Goal: Complete application form

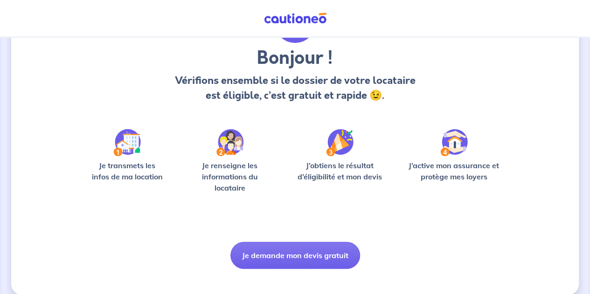
scroll to position [76, 0]
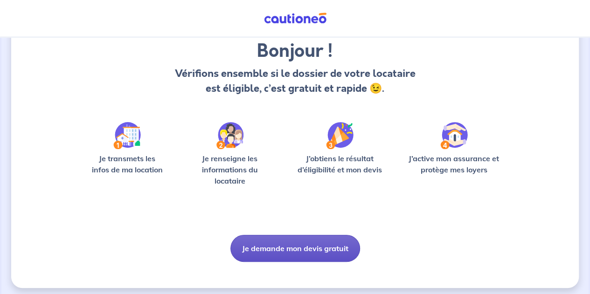
click at [292, 246] on button "Je demande mon devis gratuit" at bounding box center [296, 248] width 130 height 27
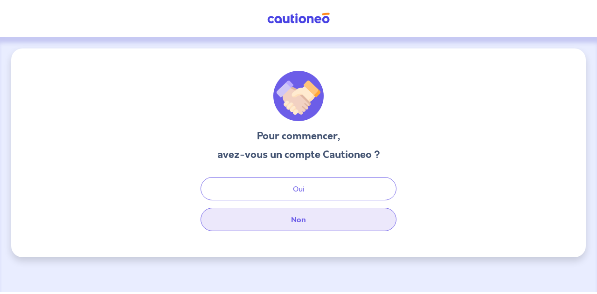
click at [303, 212] on button "Non" at bounding box center [299, 219] width 196 height 23
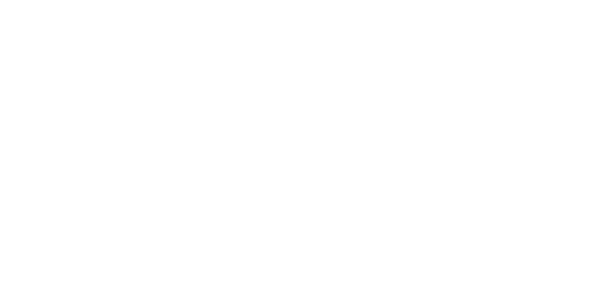
select select "FR"
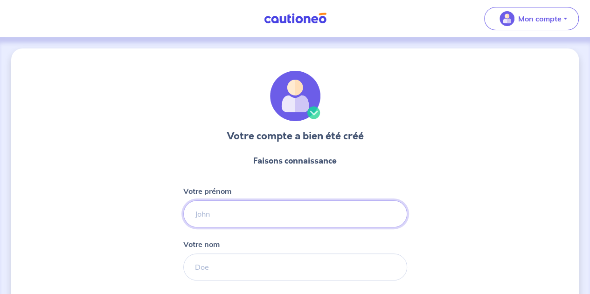
click at [245, 205] on input "Votre prénom" at bounding box center [295, 214] width 224 height 27
type input "[PERSON_NAME]"
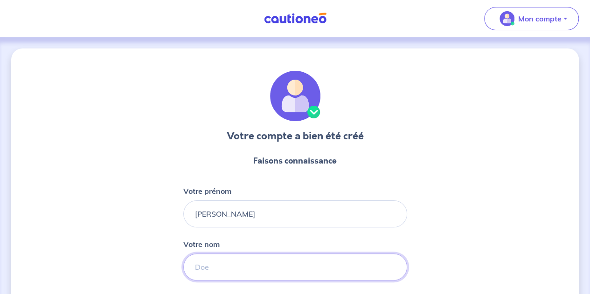
type input "Duployer"
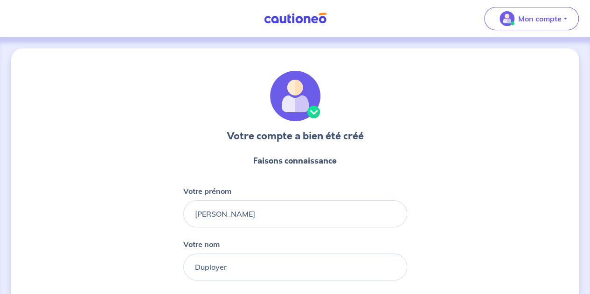
type input "06 11 03 78 02"
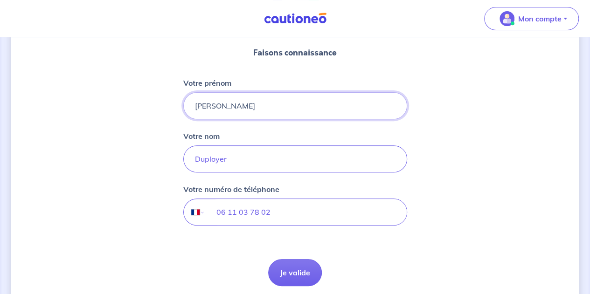
scroll to position [112, 0]
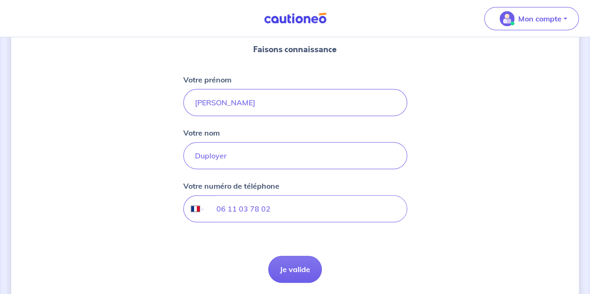
click at [285, 283] on form "Faisons connaissance Votre prénom [PERSON_NAME] nom Duployer Votre numéro de té…" at bounding box center [295, 163] width 224 height 255
click at [285, 278] on button "Je valide" at bounding box center [295, 269] width 54 height 27
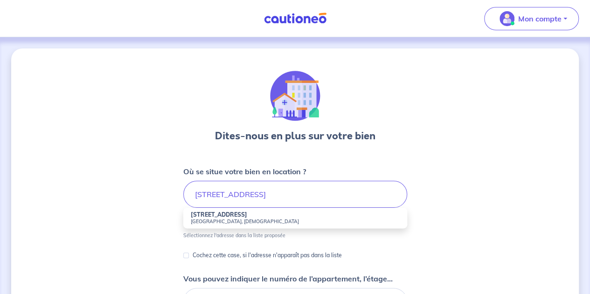
click at [230, 220] on small "Chalon-sur-Saône, France" at bounding box center [295, 221] width 209 height 7
type input "3 Rue Caumartin, Chalon-sur-Saône, France"
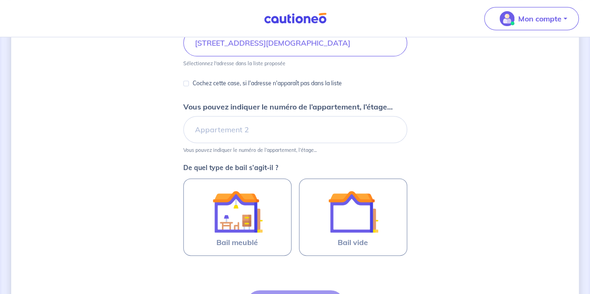
scroll to position [153, 0]
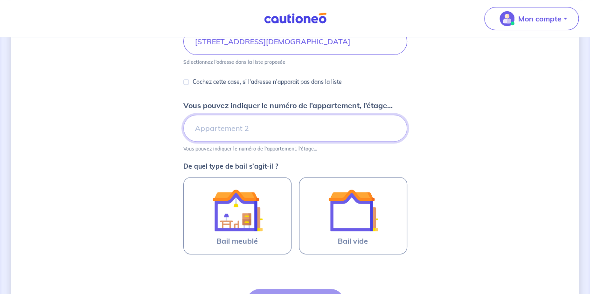
click at [248, 133] on input "Vous pouvez indiquer le numéro de l’appartement, l’étage..." at bounding box center [295, 128] width 224 height 27
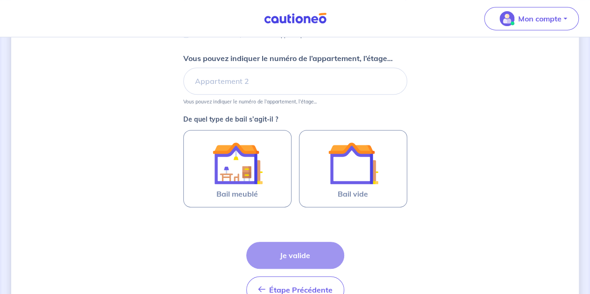
scroll to position [201, 0]
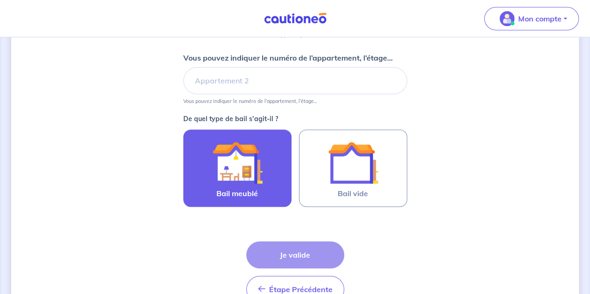
click at [236, 164] on img at bounding box center [237, 163] width 50 height 50
click at [0, 0] on input "Bail meublé" at bounding box center [0, 0] width 0 height 0
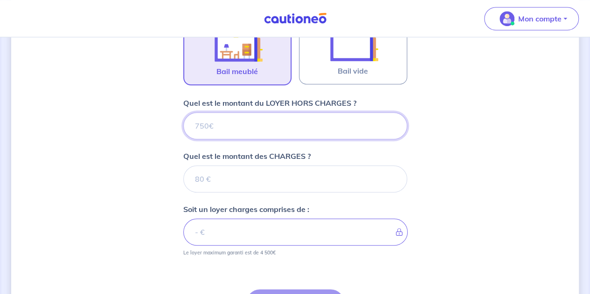
scroll to position [320, 0]
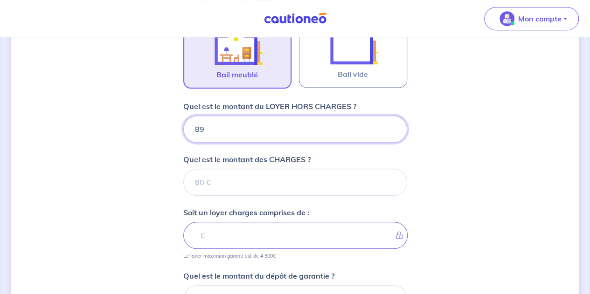
type input "890"
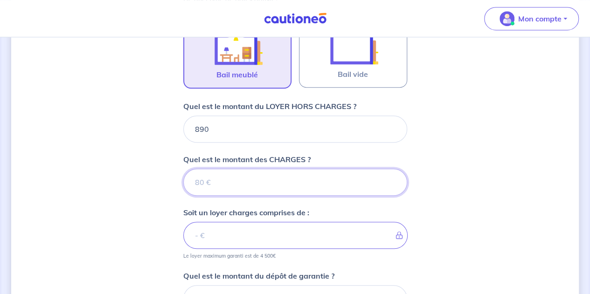
click at [250, 194] on input "Quel est le montant des CHARGES ?" at bounding box center [295, 182] width 224 height 27
type input "73"
type input "963"
type input "73"
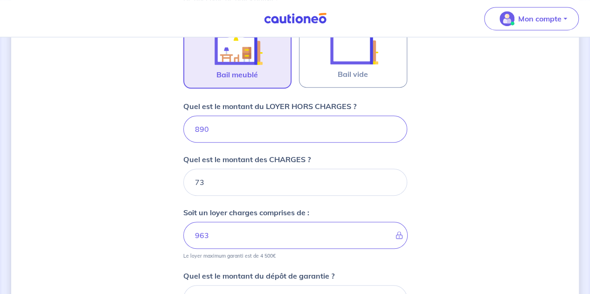
click at [112, 181] on div "Dites-nous en plus sur votre bien Où se situe votre bien en location ? 3 Rue Ca…" at bounding box center [295, 89] width 568 height 723
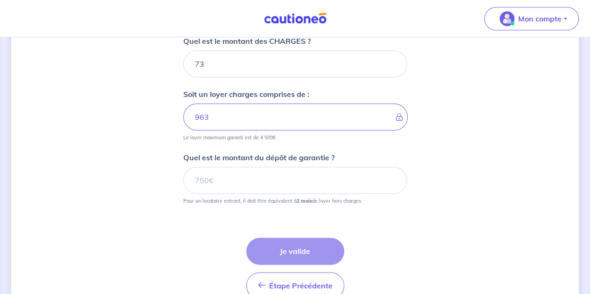
scroll to position [471, 0]
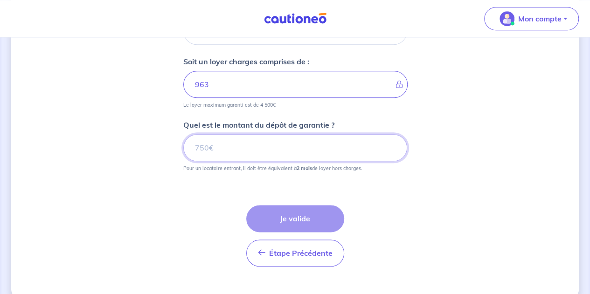
click at [223, 140] on input "Quel est le montant du dépôt de garantie ?" at bounding box center [295, 147] width 224 height 27
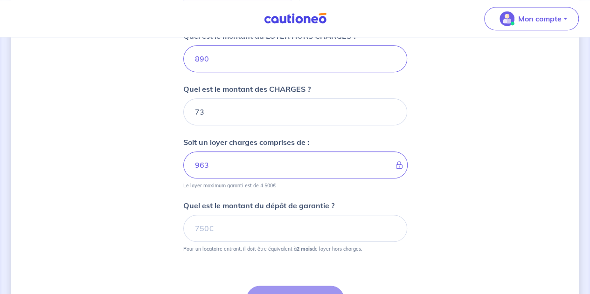
scroll to position [390, 0]
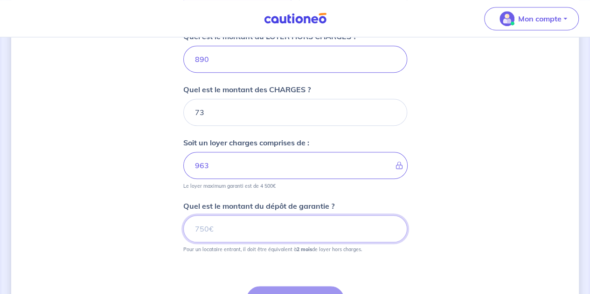
click at [232, 235] on input "Quel est le montant du dépôt de garantie ?" at bounding box center [295, 229] width 224 height 27
type input "1780"
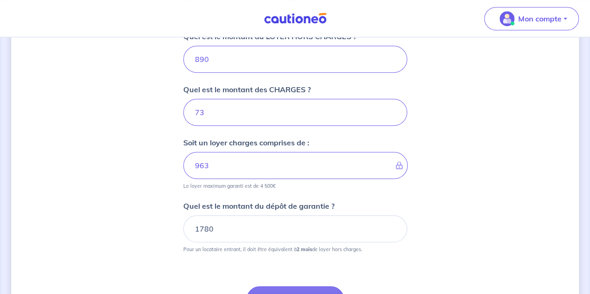
scroll to position [486, 0]
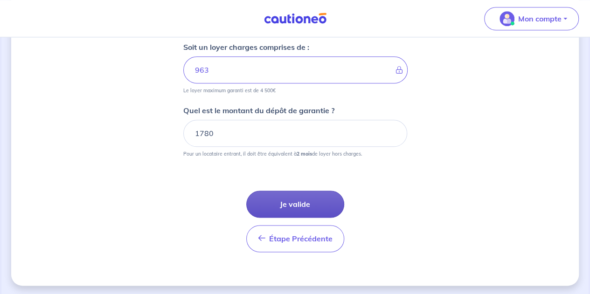
click at [308, 203] on button "Je valide" at bounding box center [295, 204] width 98 height 27
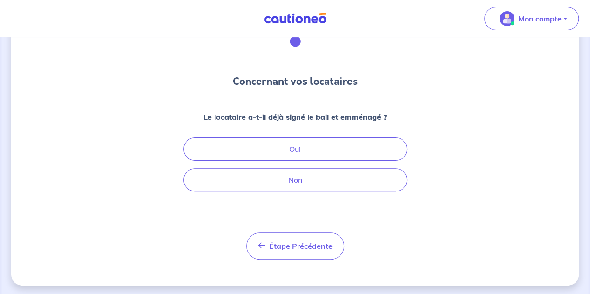
scroll to position [55, 0]
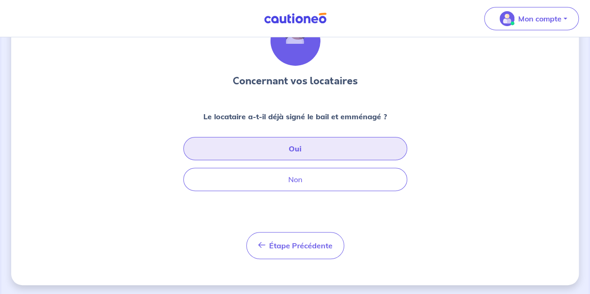
click at [313, 149] on button "Oui" at bounding box center [295, 148] width 224 height 23
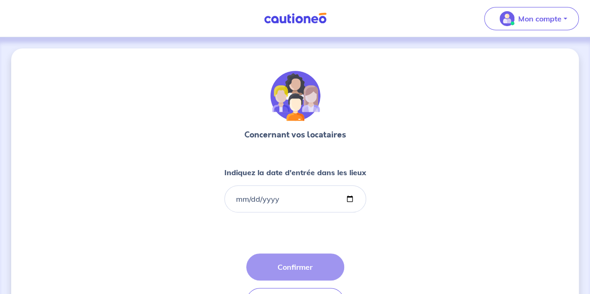
scroll to position [56, 0]
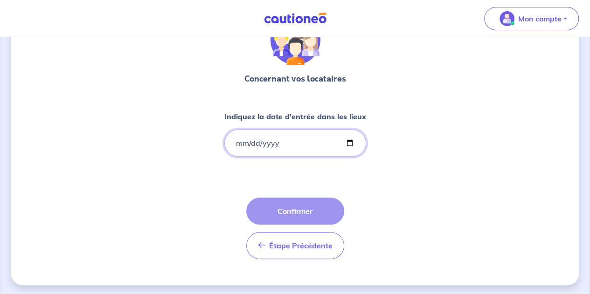
click at [239, 141] on input "Indiquez la date d'entrée dans les lieux" at bounding box center [295, 143] width 142 height 27
click at [351, 138] on input "Indiquez la date d'entrée dans les lieux" at bounding box center [295, 143] width 142 height 27
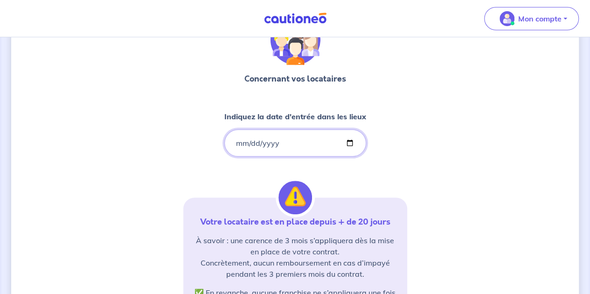
type input "2025-09-14"
click at [443, 152] on div "Concernant vos locataires Indiquez la date d'entrée dans les lieux 2025-09-14 V…" at bounding box center [295, 229] width 568 height 472
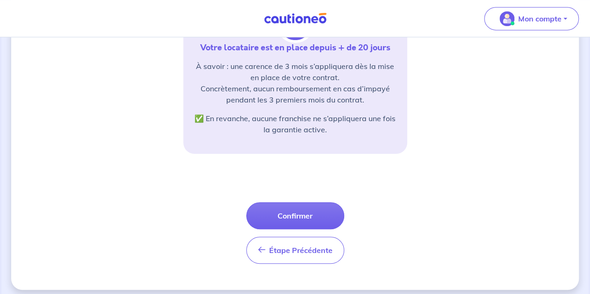
scroll to position [236, 0]
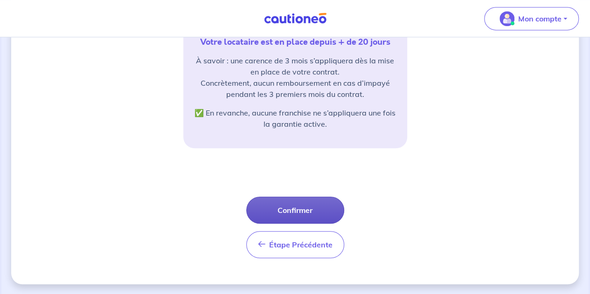
click at [301, 208] on button "Confirmer" at bounding box center [295, 210] width 98 height 27
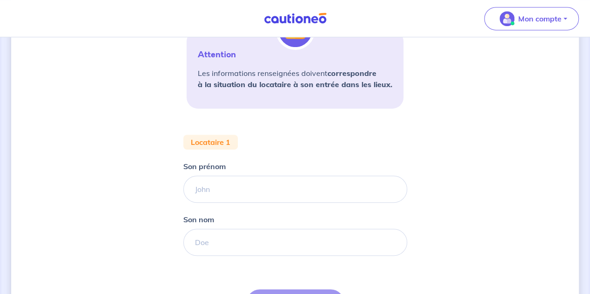
scroll to position [222, 0]
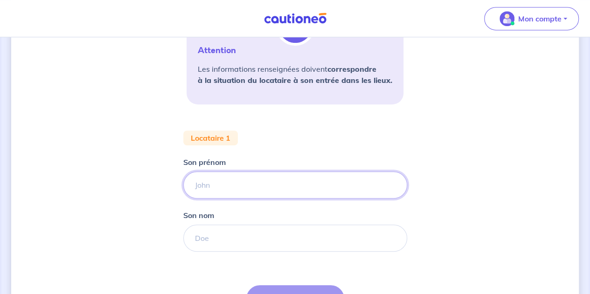
click at [274, 187] on input "Son prénom" at bounding box center [295, 185] width 224 height 27
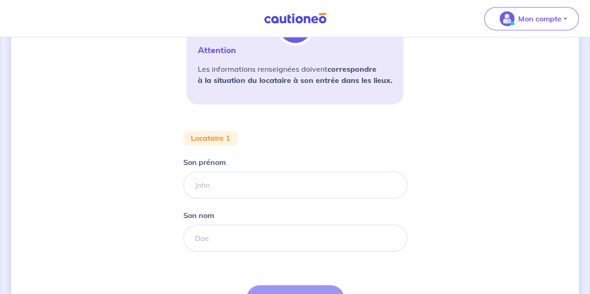
click at [463, 188] on div "Concernant vos locataires 💡 Pour info : nous acceptons les personnes seules, le…" at bounding box center [295, 103] width 568 height 554
